Goal: Transaction & Acquisition: Purchase product/service

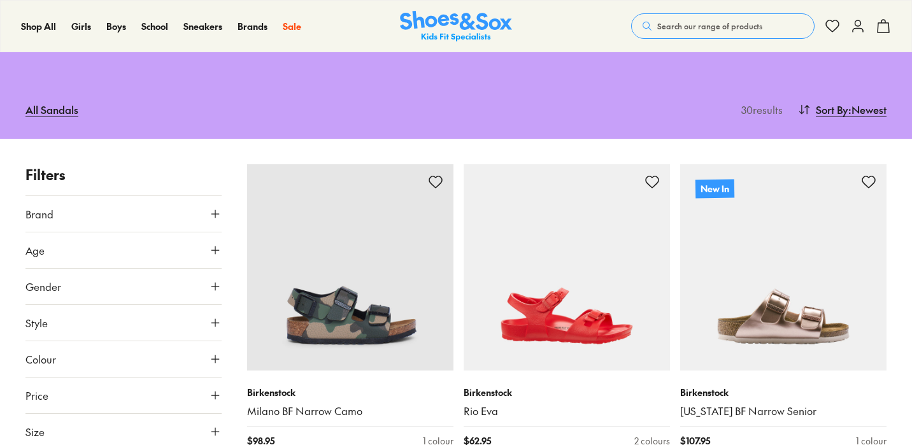
type input "***"
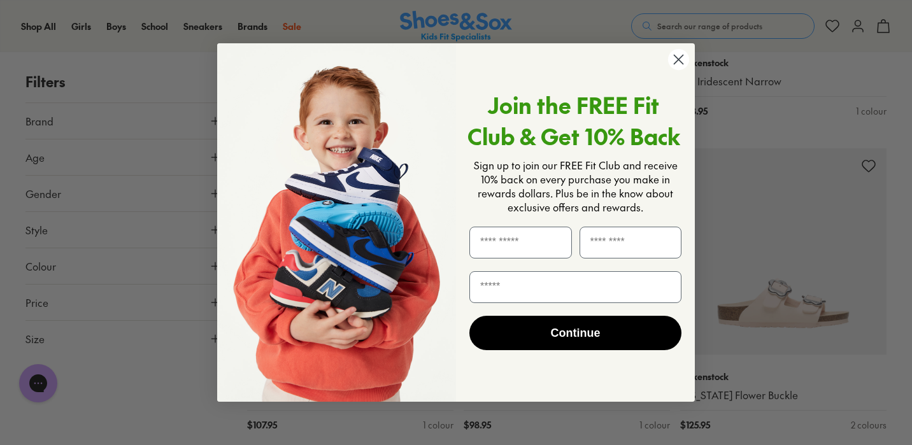
scroll to position [751, 0]
click at [679, 58] on circle "Close dialog" at bounding box center [678, 59] width 21 height 21
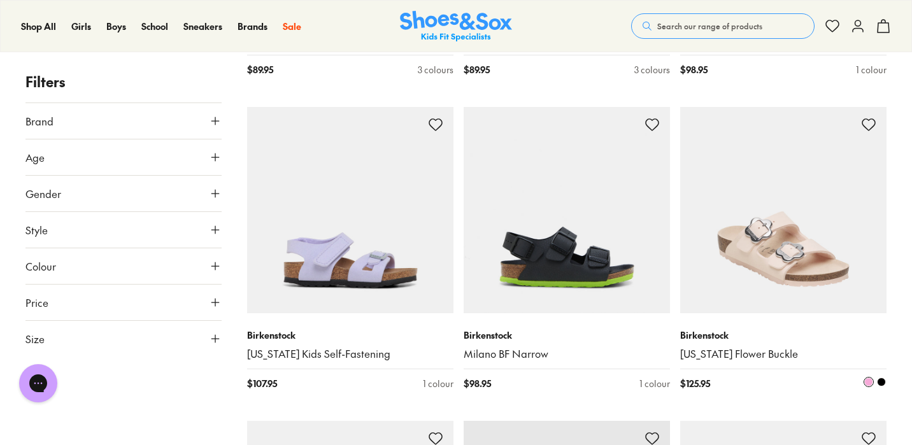
scroll to position [790, 0]
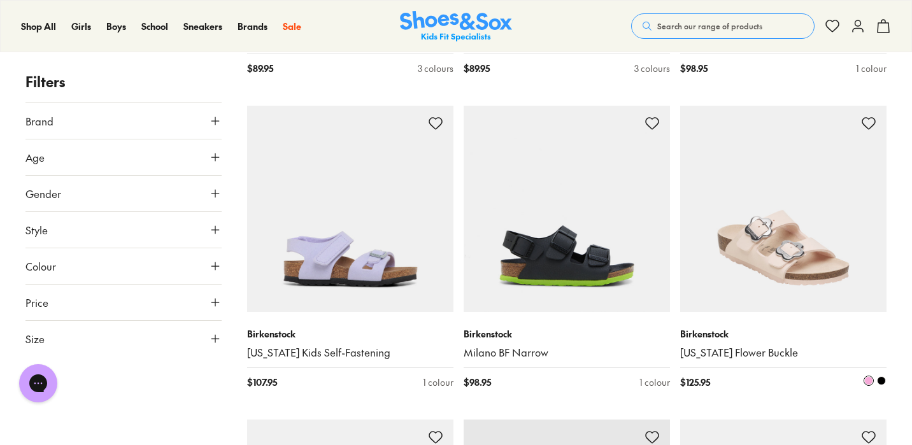
click at [870, 381] on span at bounding box center [868, 380] width 9 height 9
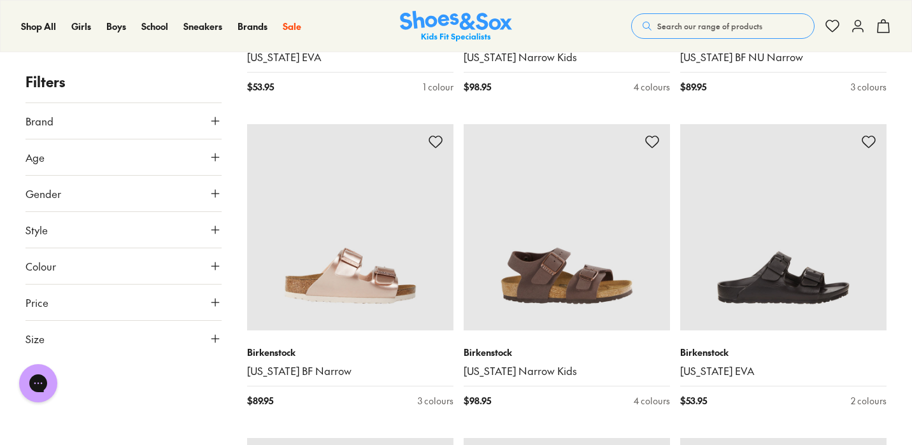
scroll to position [2341, 0]
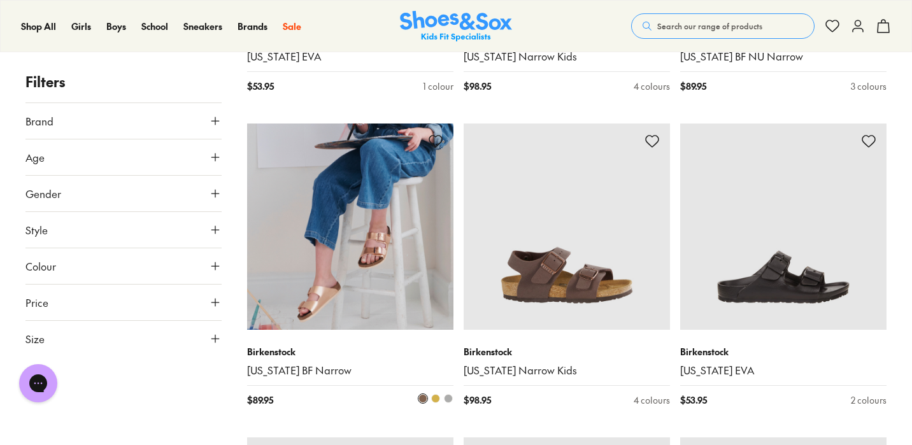
click at [356, 281] on img at bounding box center [350, 226] width 206 height 206
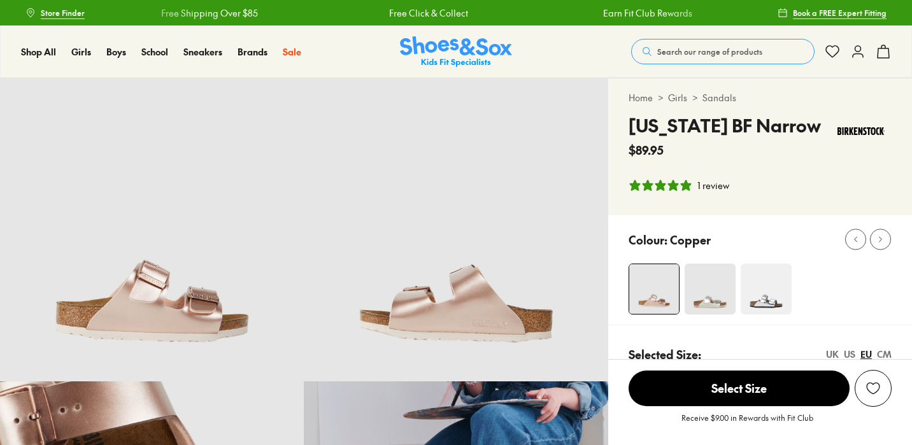
select select "*"
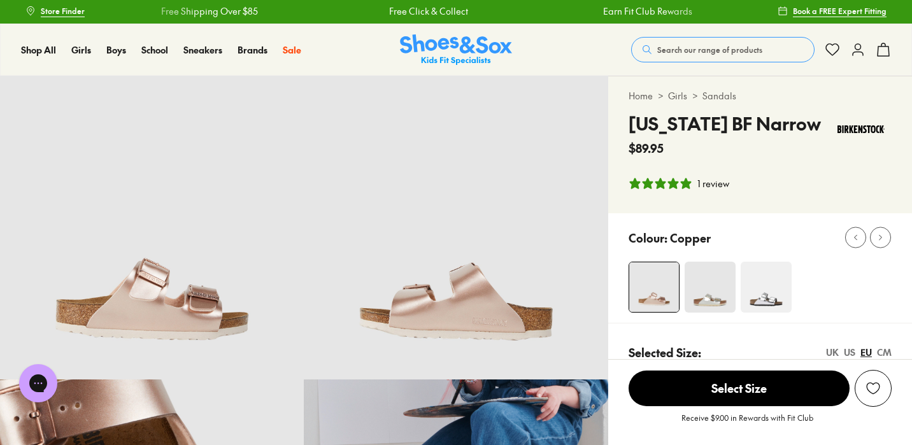
click at [713, 301] on img at bounding box center [709, 287] width 51 height 51
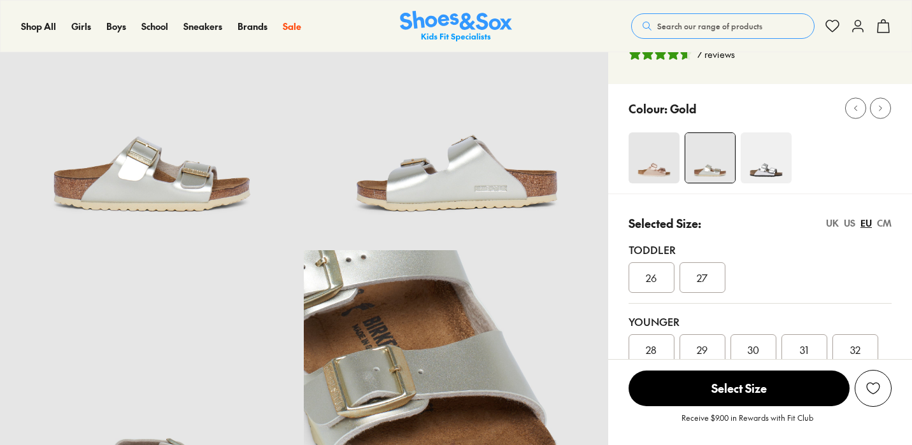
select select "*"
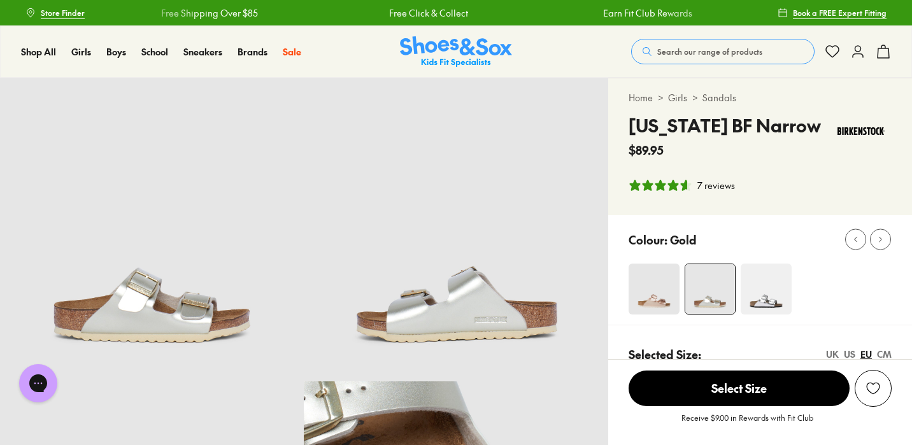
click at [661, 302] on img at bounding box center [653, 289] width 51 height 51
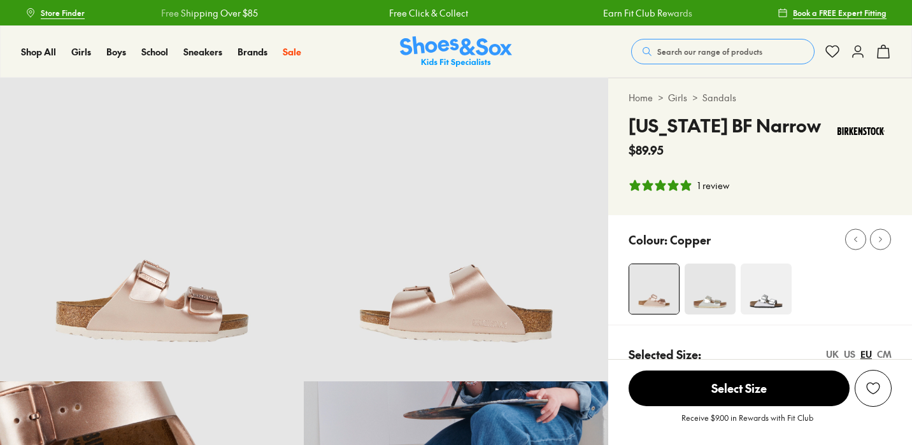
select select "*"
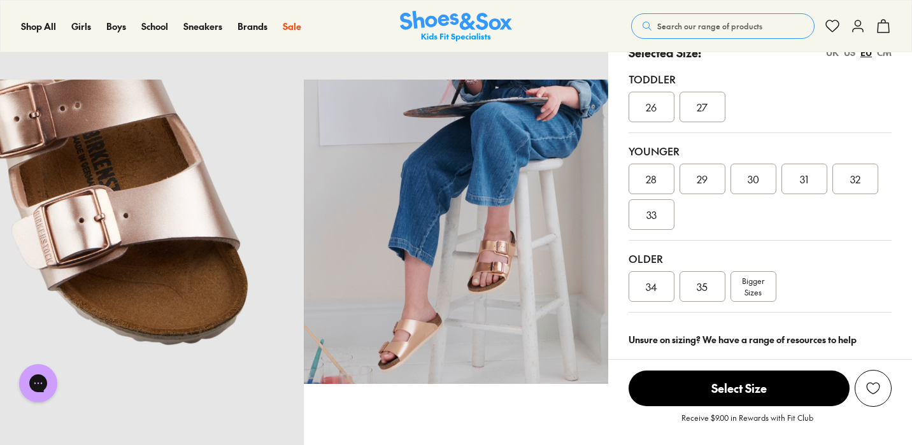
scroll to position [304, 0]
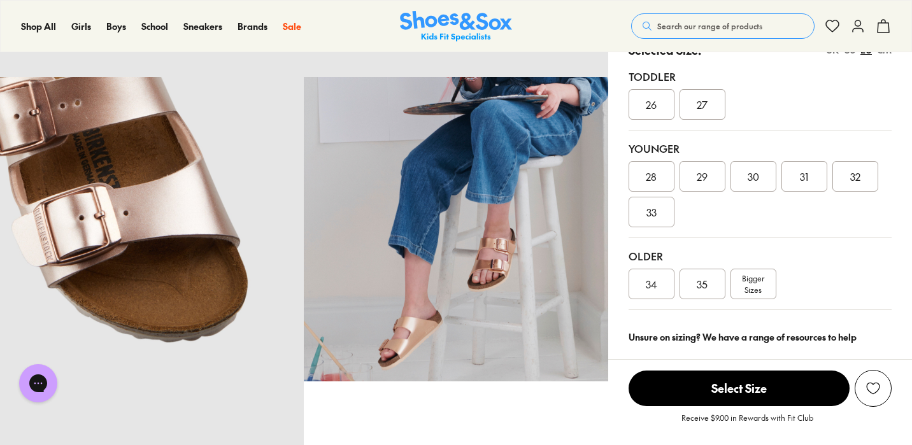
click at [652, 287] on span "34" at bounding box center [650, 283] width 11 height 15
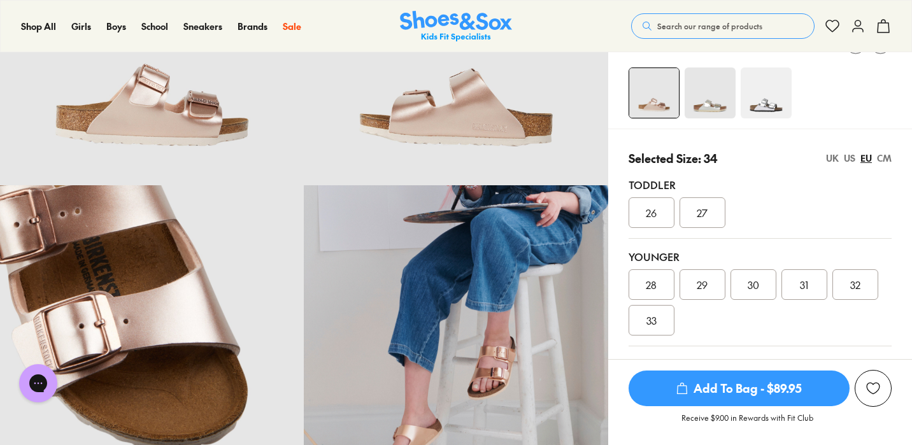
scroll to position [195, 0]
click at [718, 105] on img at bounding box center [709, 93] width 51 height 51
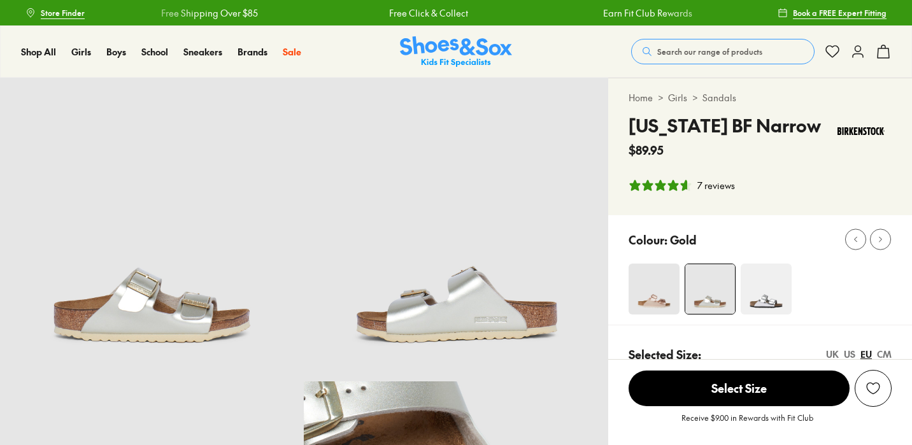
select select "*"
click at [767, 284] on img at bounding box center [765, 289] width 51 height 51
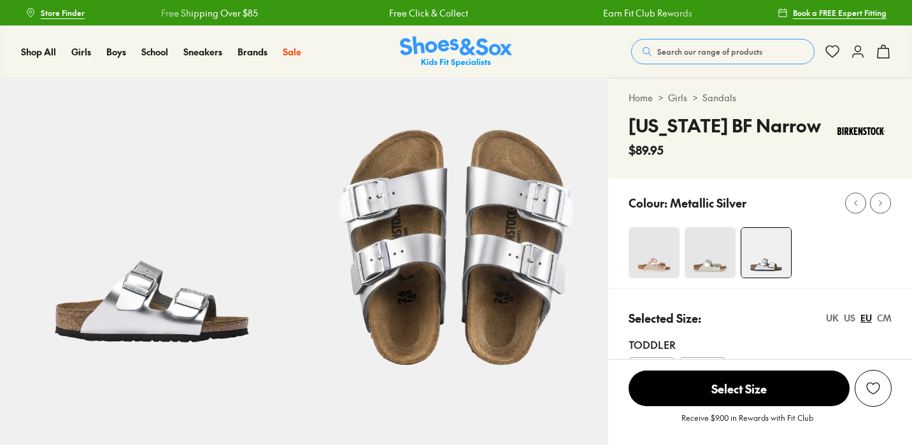
select select "*"
click at [729, 250] on img at bounding box center [709, 252] width 51 height 51
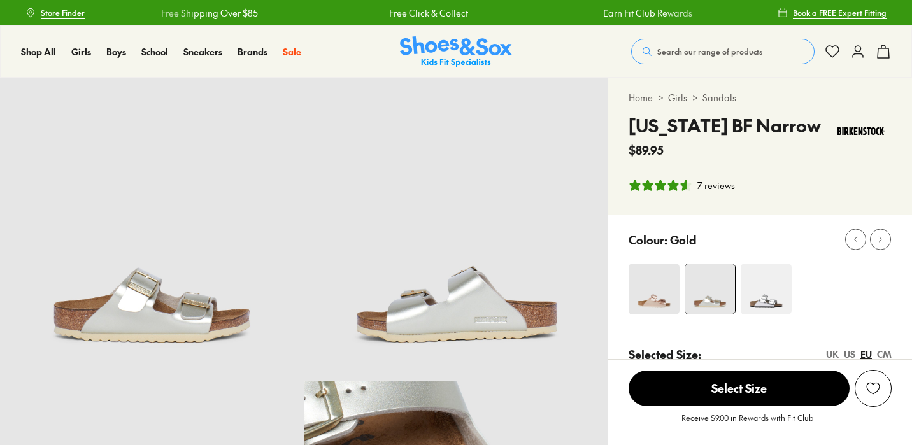
select select "*"
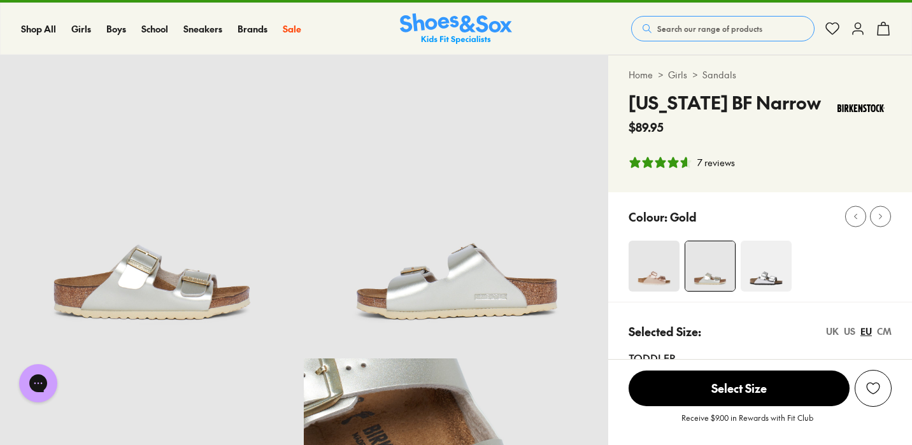
scroll to position [24, 0]
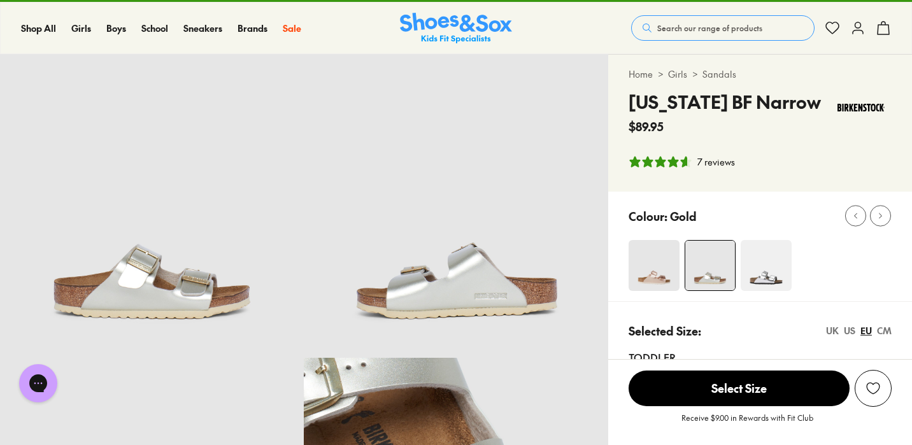
click at [708, 265] on img at bounding box center [710, 266] width 50 height 50
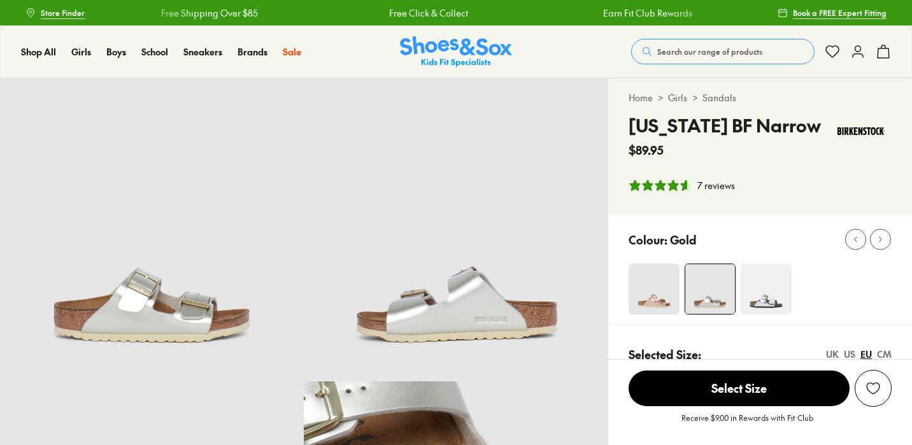
select select "*"
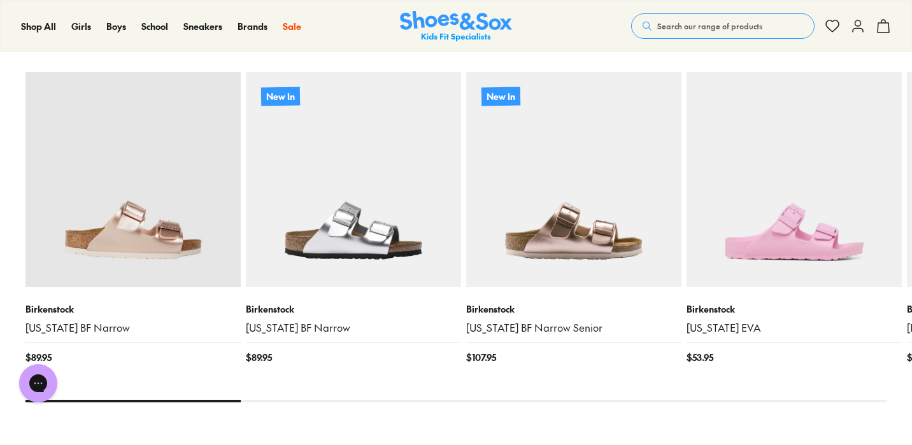
scroll to position [1396, 0]
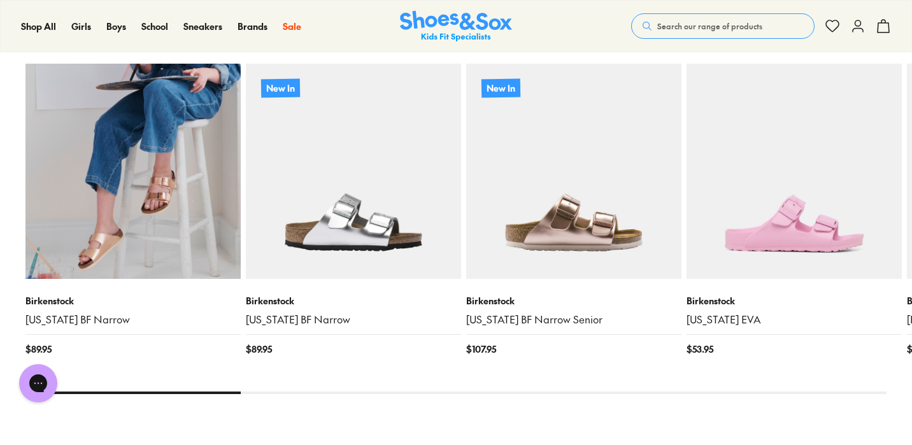
click at [199, 248] on img at bounding box center [132, 171] width 215 height 215
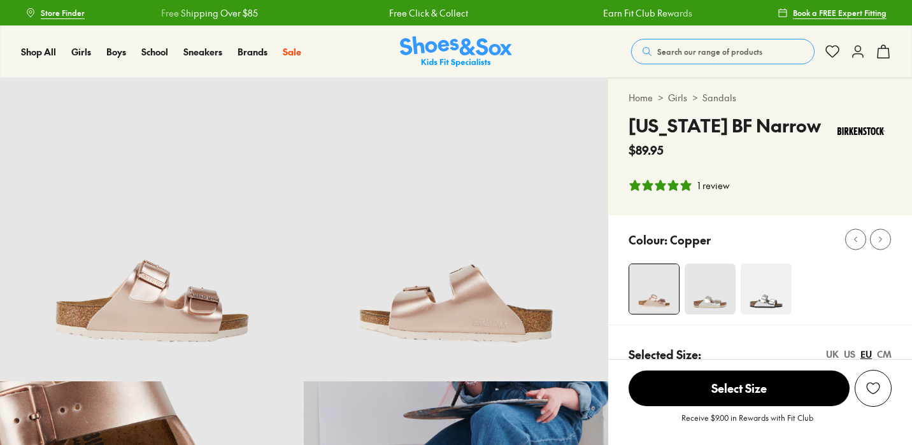
select select "*"
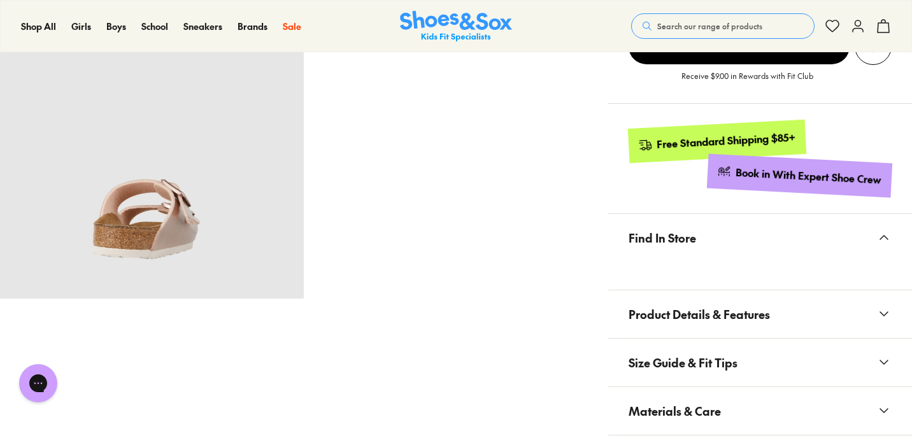
scroll to position [703, 0]
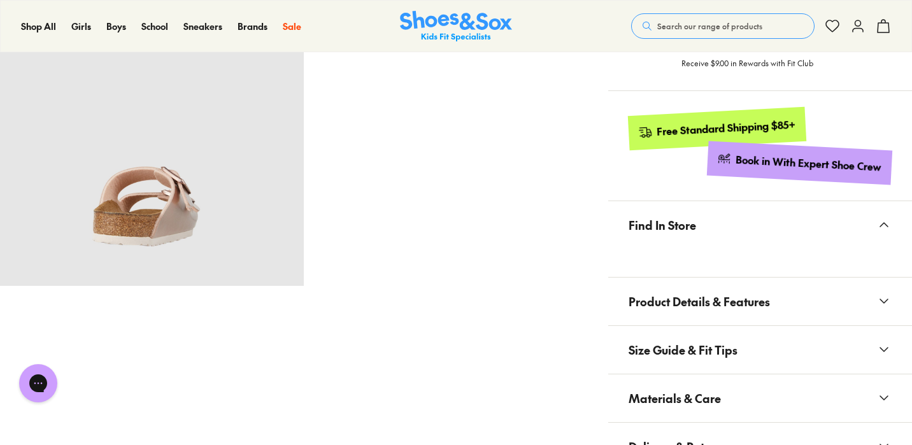
click at [736, 299] on span "Product Details & Features" at bounding box center [698, 302] width 141 height 38
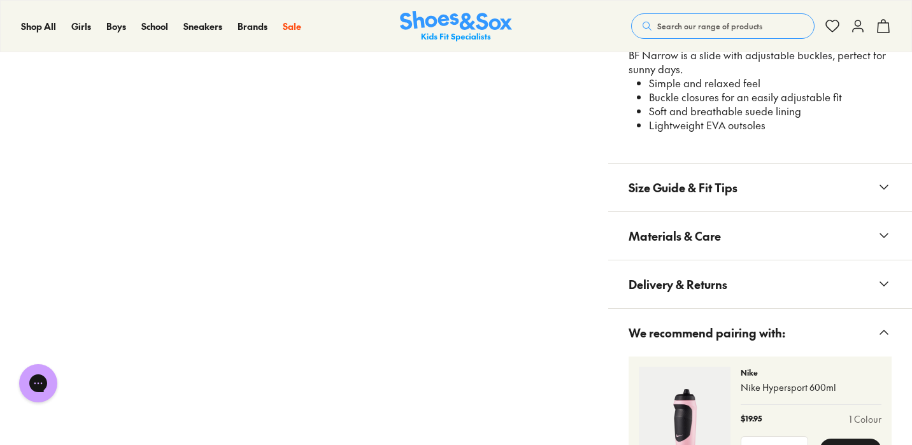
scroll to position [1079, 0]
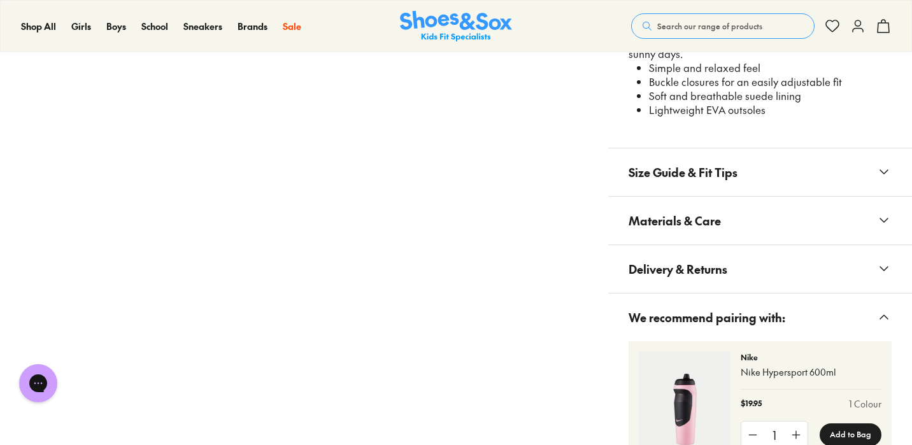
click at [700, 211] on span "Materials & Care" at bounding box center [674, 221] width 92 height 38
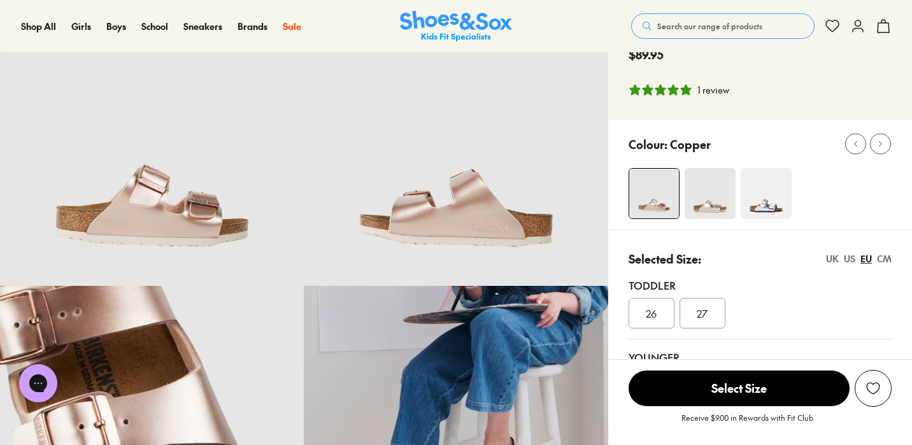
scroll to position [87, 0]
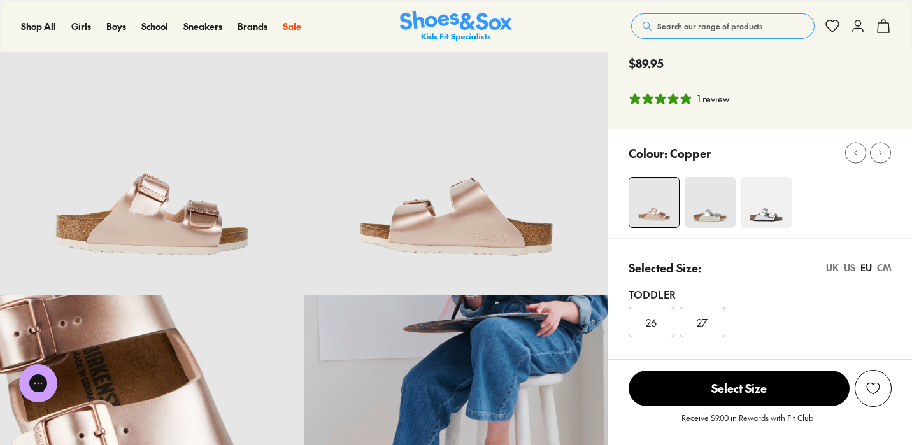
click at [723, 206] on img at bounding box center [709, 202] width 51 height 51
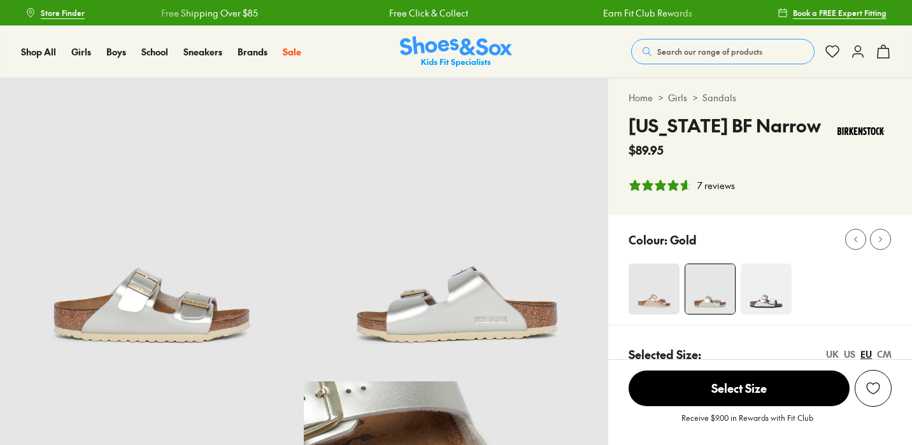
select select "*"
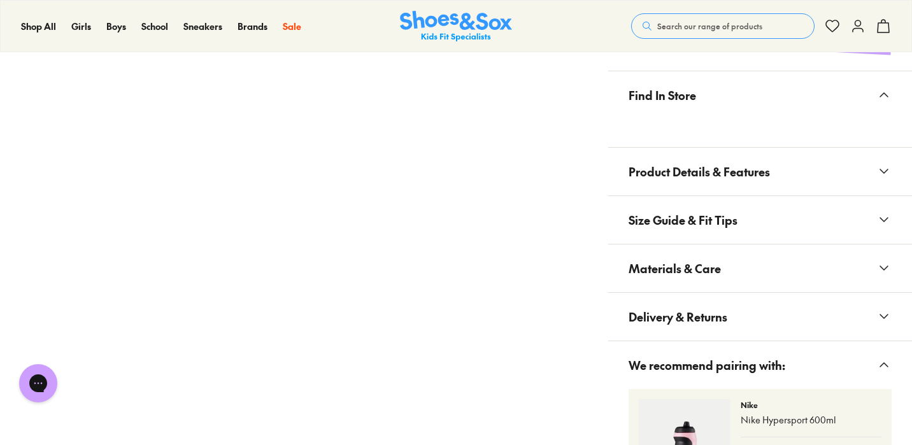
scroll to position [835, 0]
click at [737, 173] on span "Product Details & Features" at bounding box center [698, 171] width 141 height 38
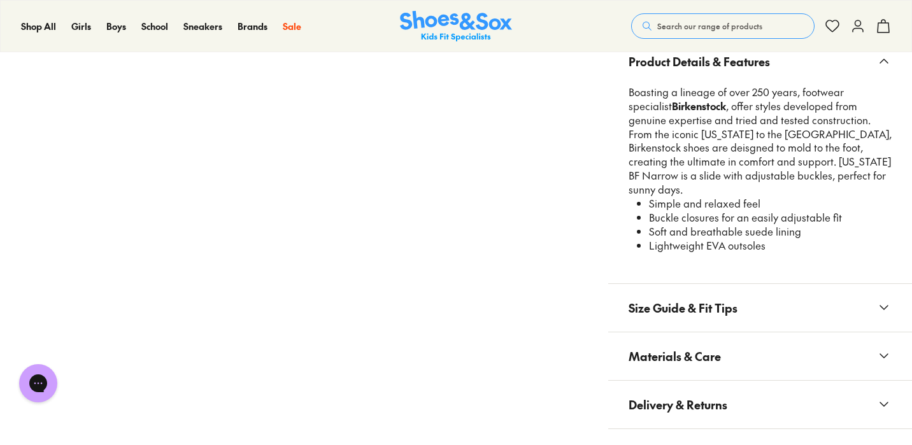
scroll to position [945, 0]
click at [717, 344] on span "Materials & Care" at bounding box center [674, 354] width 92 height 38
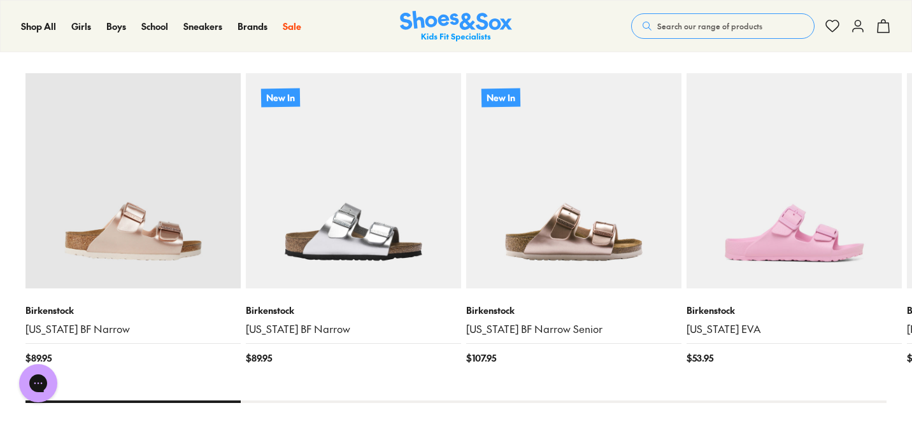
scroll to position [1658, 0]
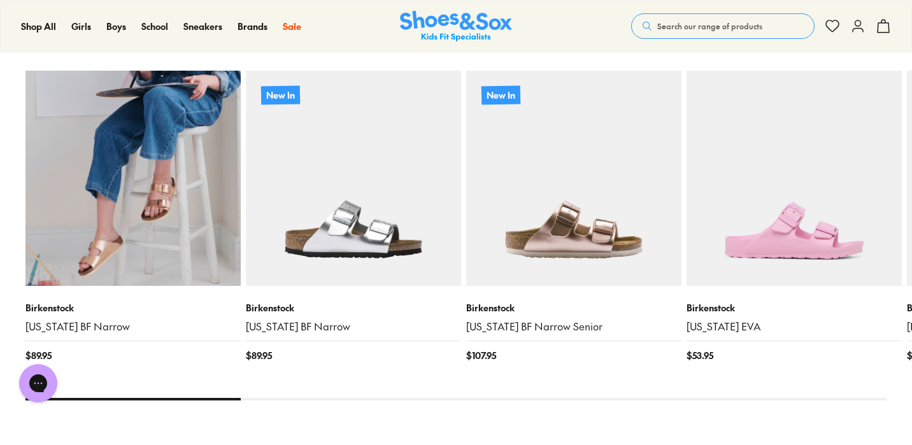
click at [166, 244] on img at bounding box center [132, 178] width 215 height 215
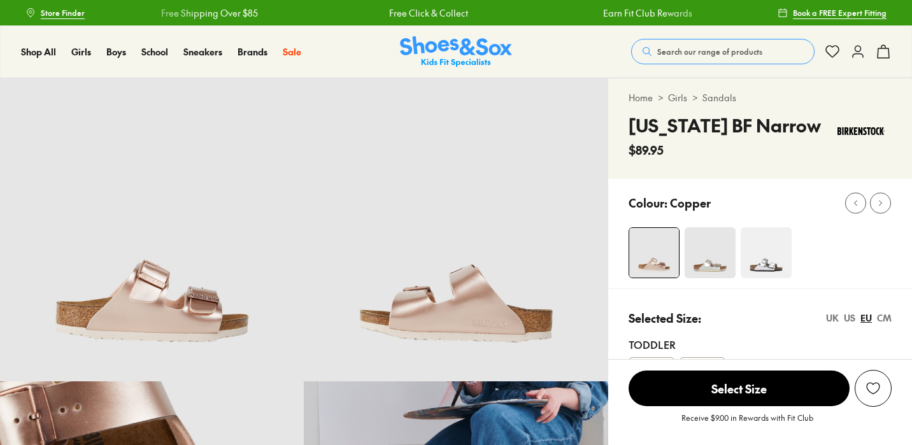
select select "*"
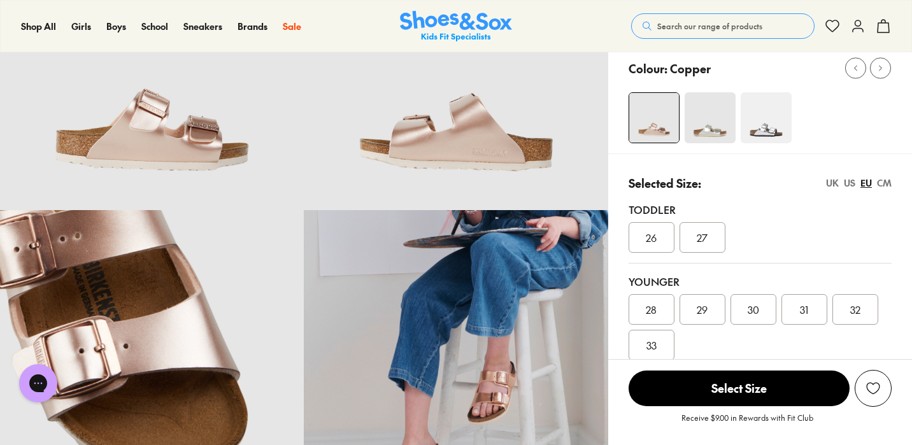
scroll to position [172, 0]
click at [698, 130] on img at bounding box center [709, 117] width 51 height 51
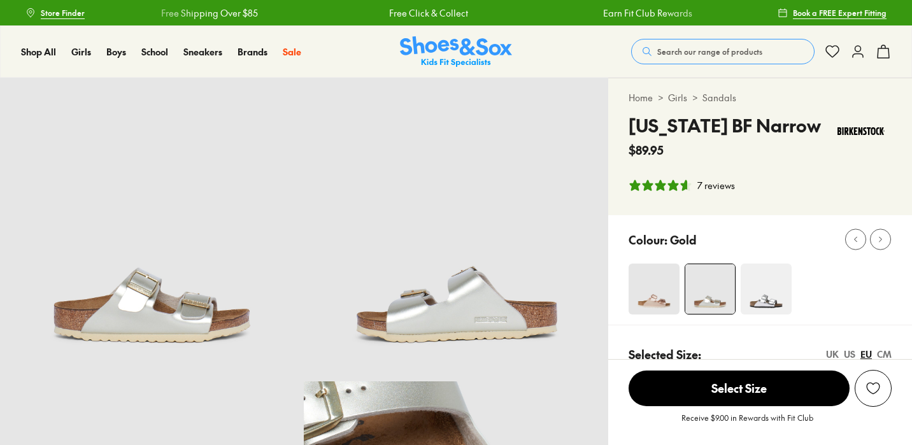
select select "*"
click at [432, 331] on img at bounding box center [456, 230] width 304 height 304
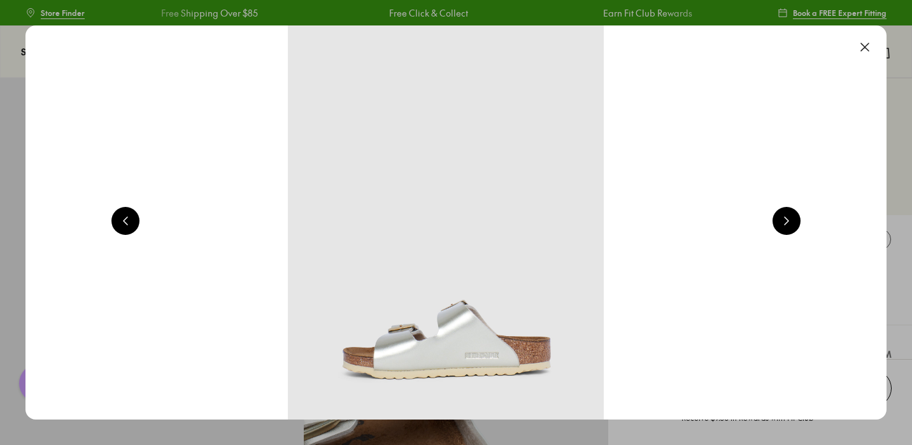
click at [866, 50] on button at bounding box center [864, 47] width 28 height 28
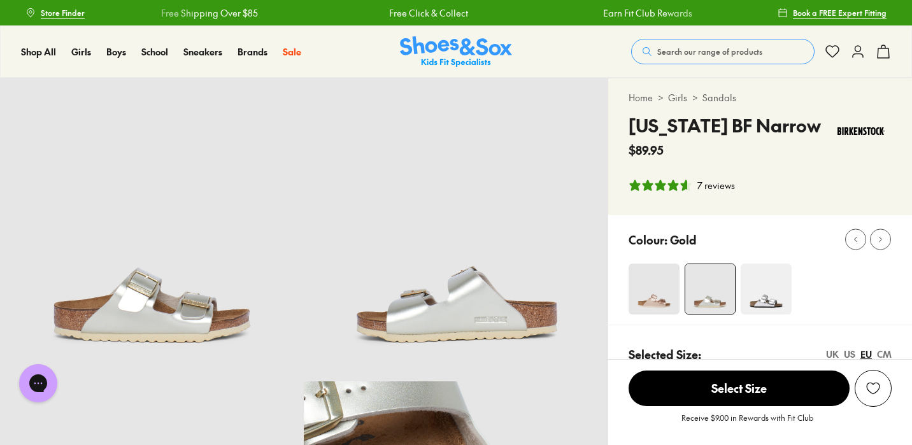
click at [755, 306] on img at bounding box center [765, 289] width 51 height 51
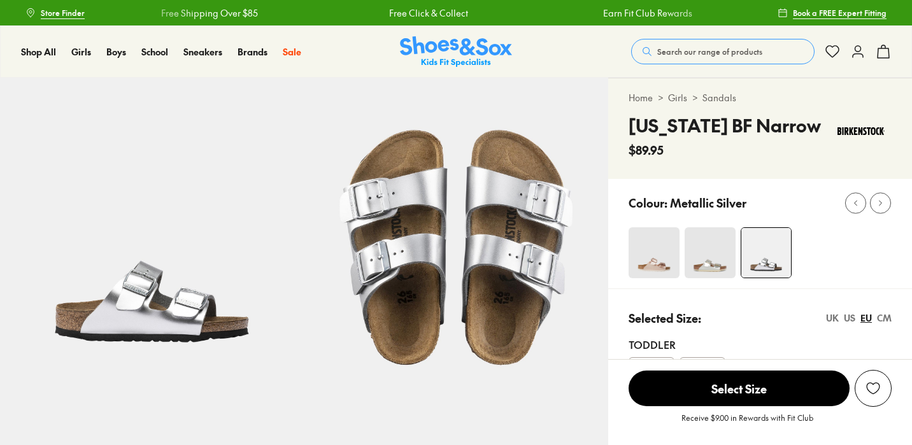
select select "*"
click at [714, 265] on img at bounding box center [709, 252] width 51 height 51
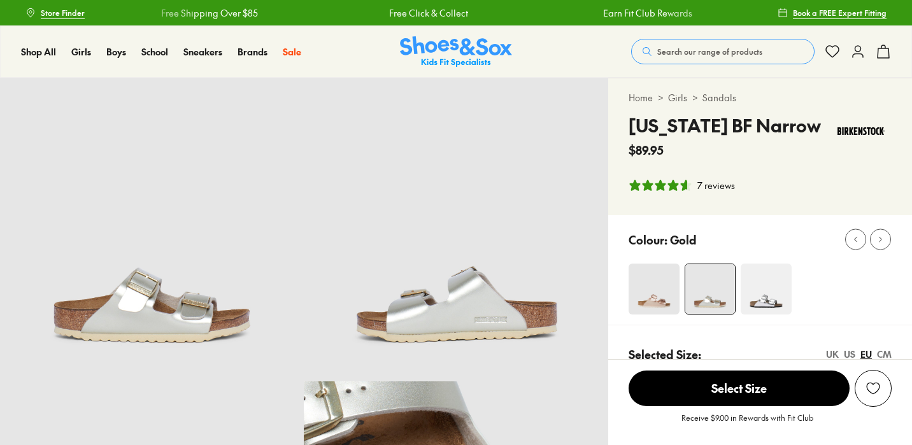
select select "*"
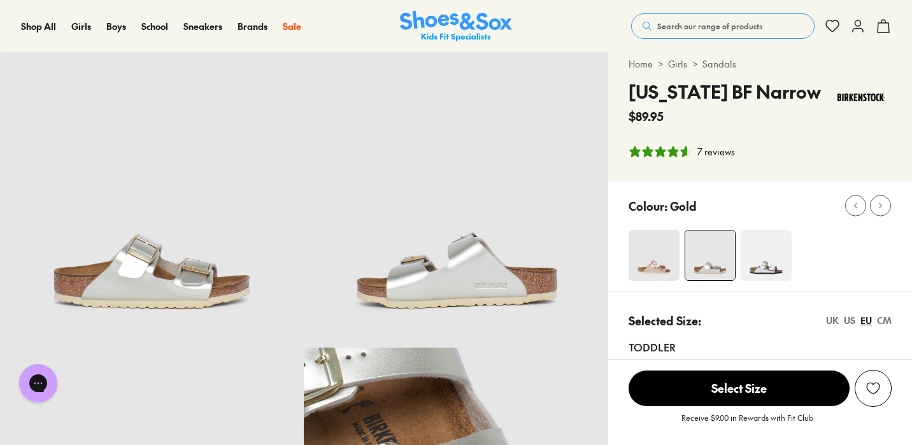
scroll to position [31, 0]
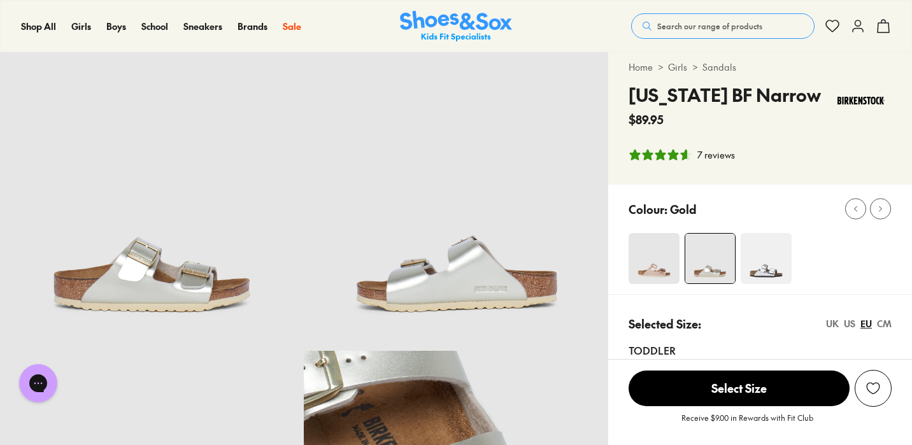
click at [482, 311] on img at bounding box center [456, 199] width 304 height 304
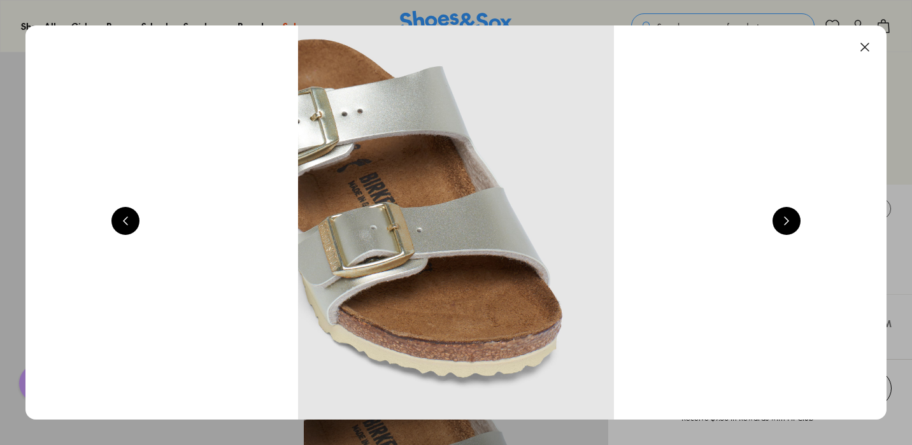
scroll to position [0, 1731]
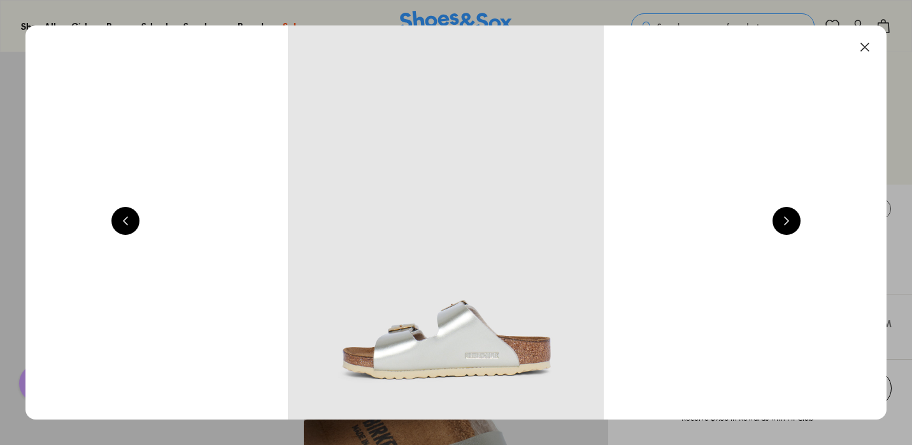
click at [482, 311] on img at bounding box center [445, 222] width 861 height 394
click at [796, 216] on button at bounding box center [786, 221] width 28 height 28
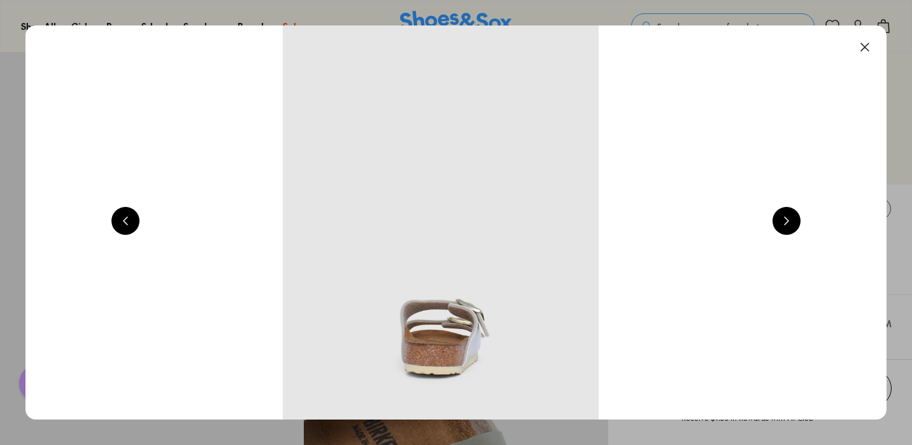
click at [796, 216] on button at bounding box center [786, 221] width 28 height 28
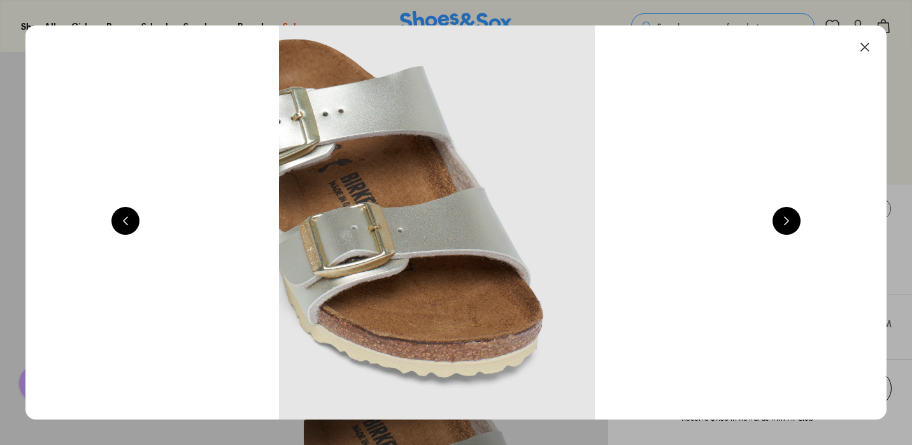
scroll to position [0, 3463]
click at [523, 256] on img at bounding box center [435, 222] width 861 height 394
click at [789, 222] on button at bounding box center [786, 221] width 28 height 28
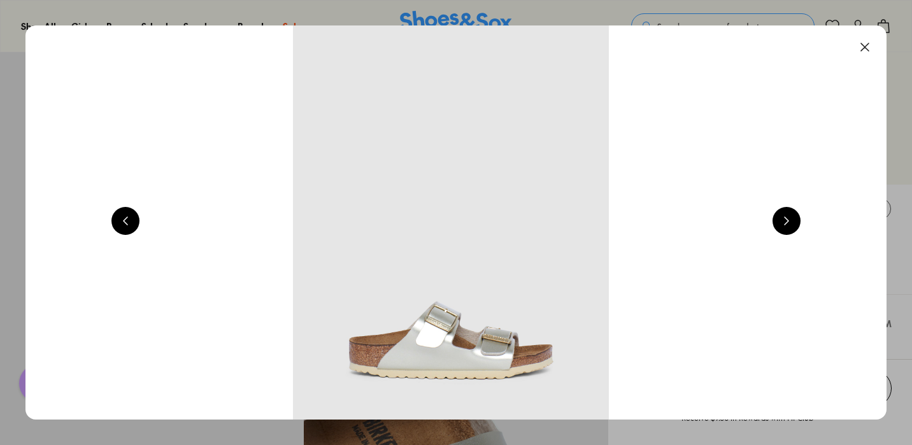
click at [789, 222] on button at bounding box center [786, 221] width 28 height 28
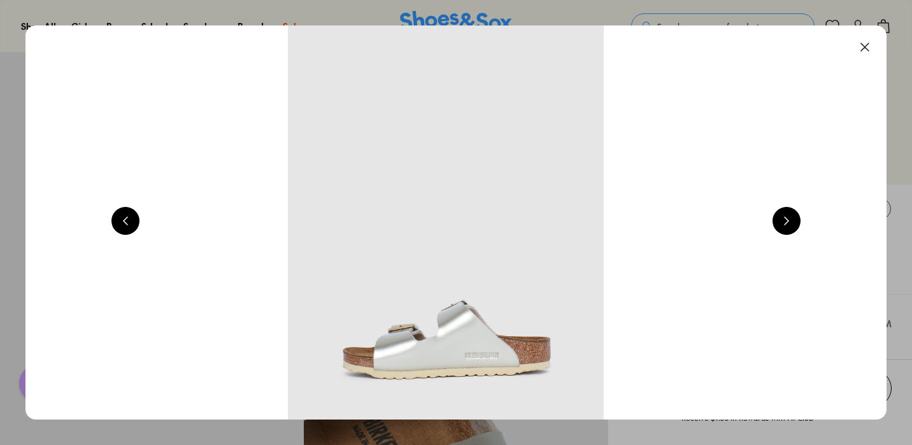
click at [789, 222] on button at bounding box center [786, 221] width 28 height 28
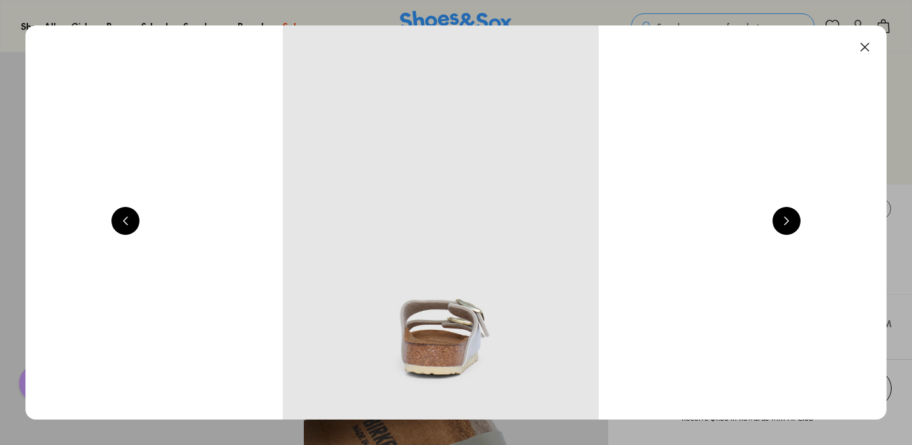
click at [789, 222] on button at bounding box center [786, 221] width 28 height 28
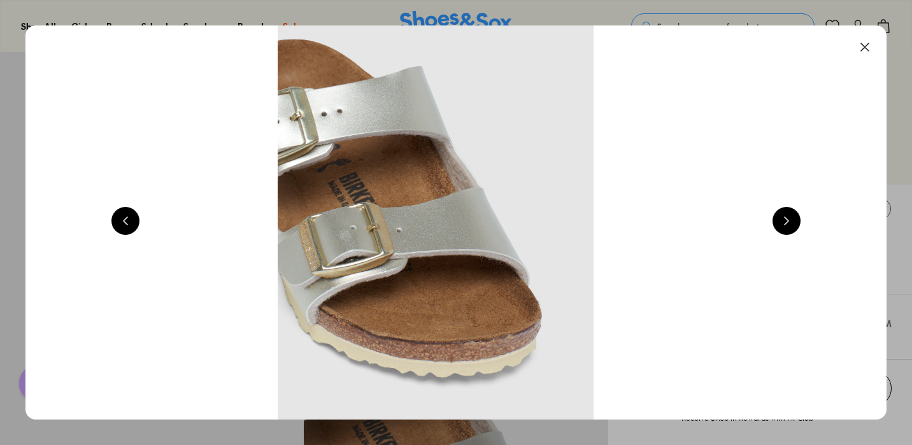
click at [871, 46] on button at bounding box center [864, 47] width 28 height 28
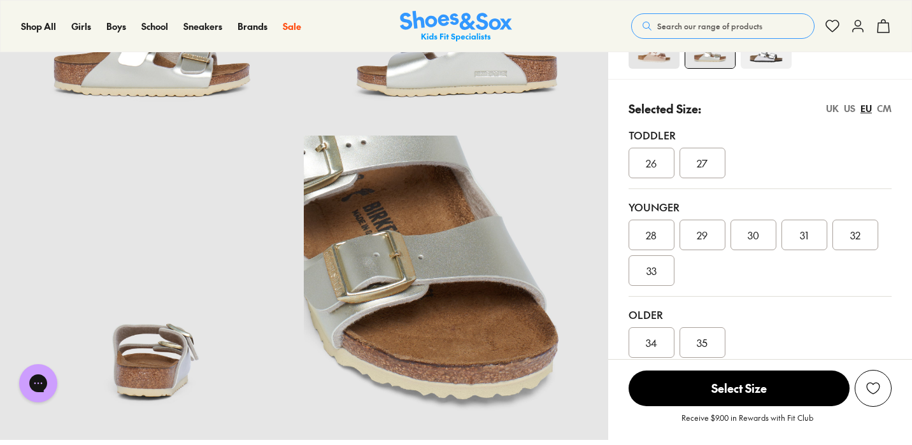
scroll to position [249, 0]
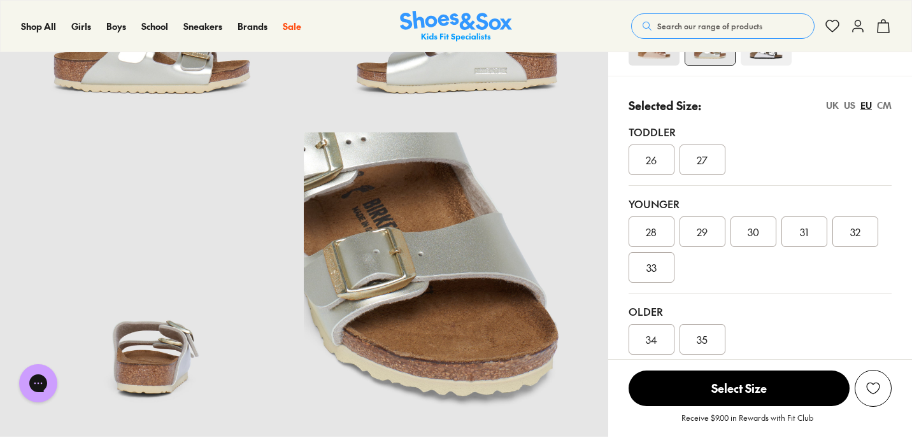
click at [655, 335] on span "34" at bounding box center [650, 339] width 11 height 15
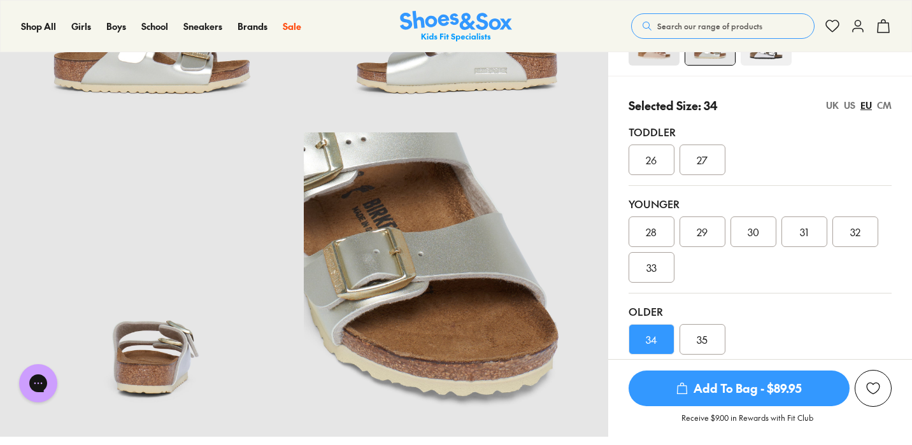
click at [739, 389] on span "Add To Bag - $89.95" at bounding box center [738, 388] width 221 height 36
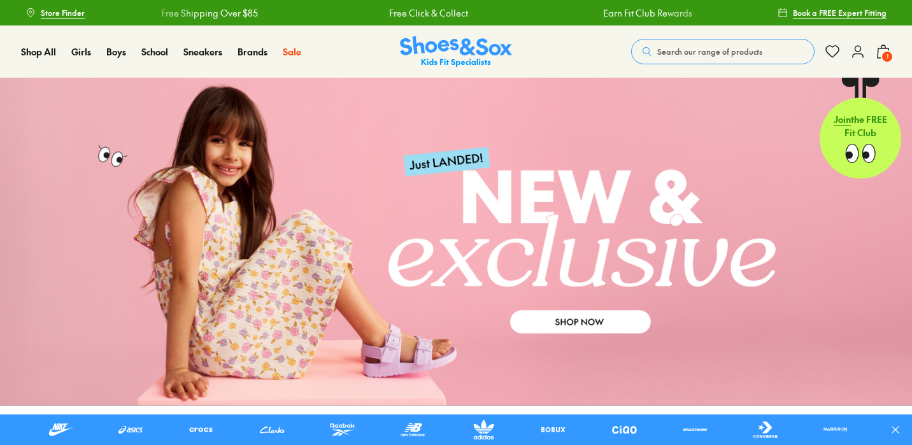
click at [652, 45] on button "Search our range of products" at bounding box center [722, 51] width 183 height 25
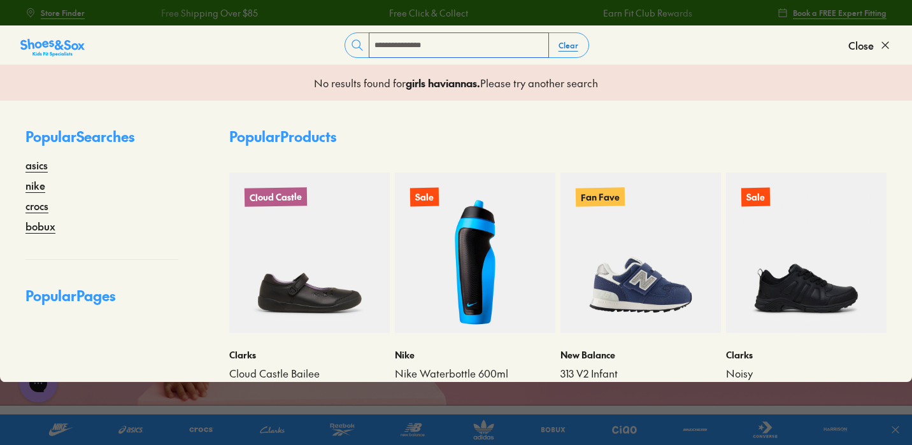
type input "**********"
click at [567, 50] on button "Clear" at bounding box center [568, 45] width 40 height 23
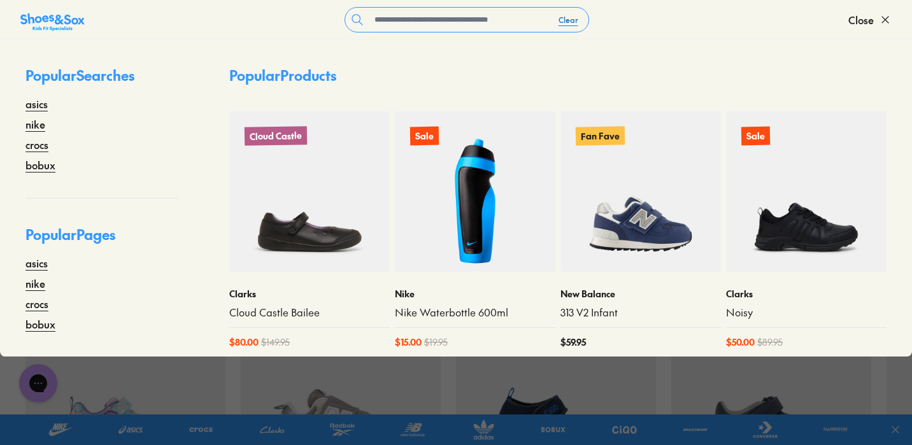
scroll to position [11, 0]
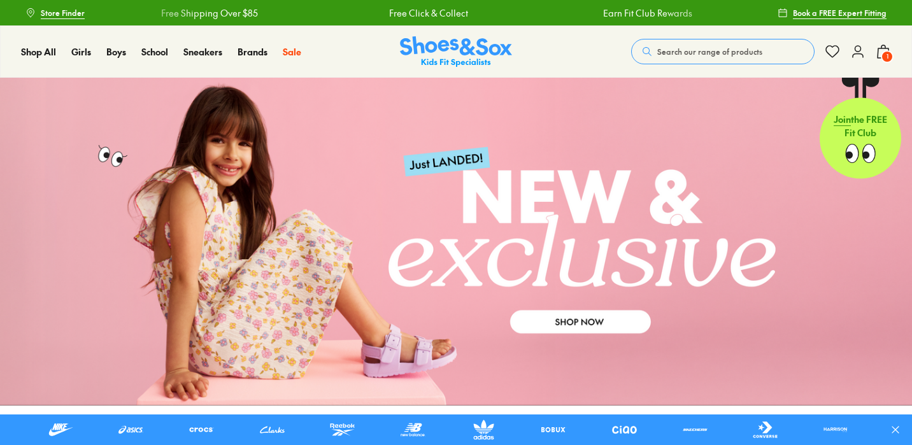
click at [885, 56] on span "1" at bounding box center [886, 56] width 13 height 13
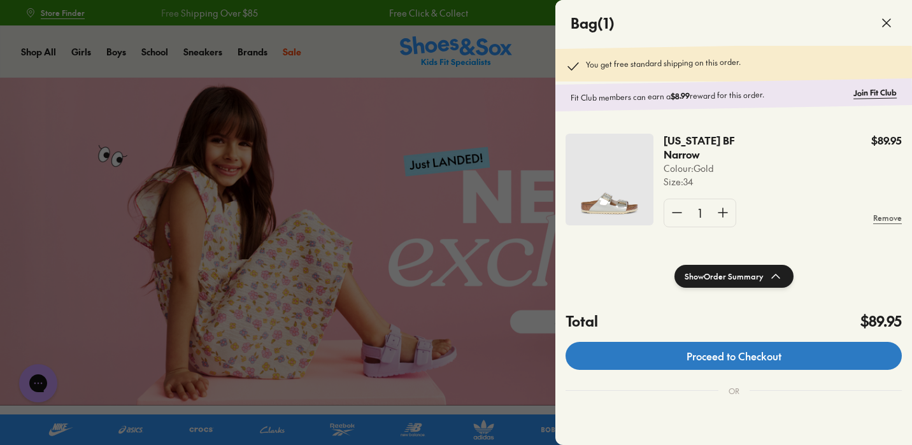
click at [734, 364] on link "Proceed to Checkout" at bounding box center [733, 356] width 336 height 28
